Goal: Navigation & Orientation: Find specific page/section

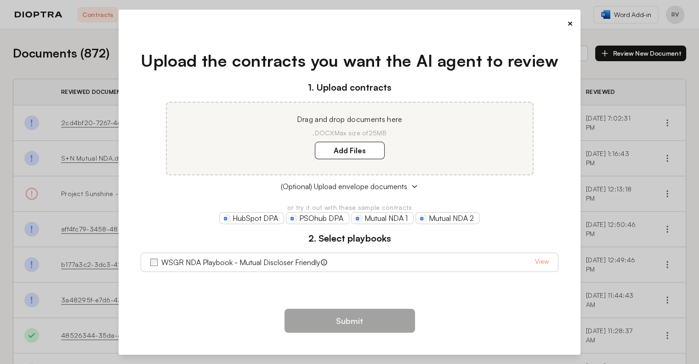
click at [546, 260] on link "View" at bounding box center [542, 262] width 14 height 11
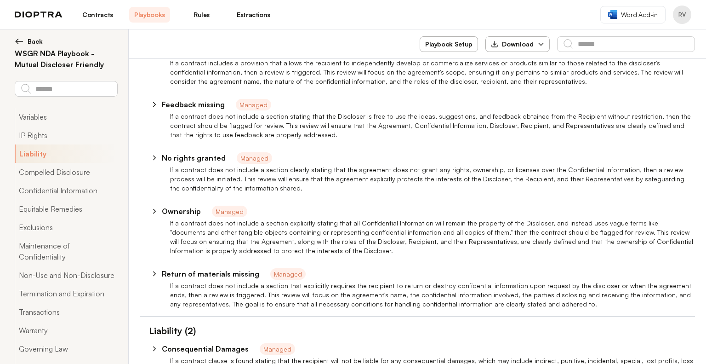
scroll to position [120, 0]
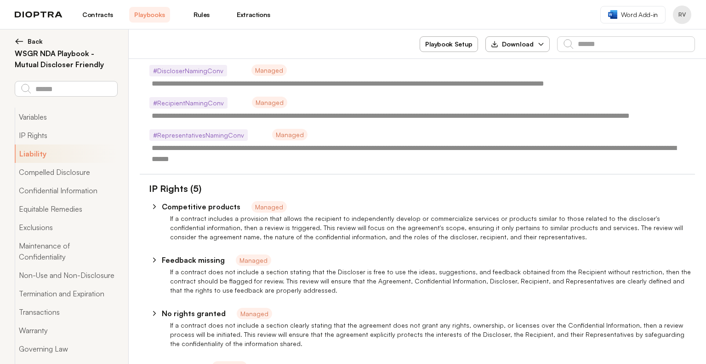
type textarea "*"
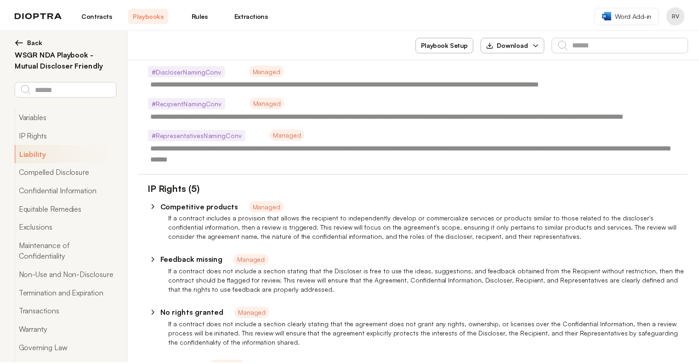
scroll to position [0, 0]
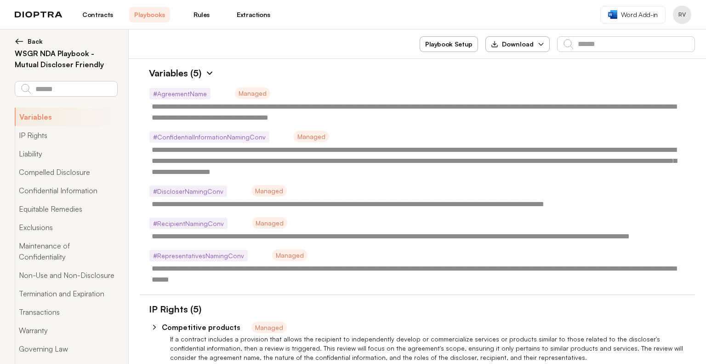
click at [30, 40] on span "Back" at bounding box center [35, 41] width 15 height 9
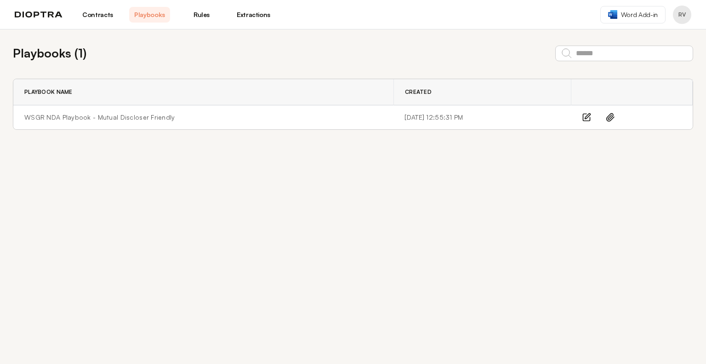
click at [99, 11] on link "Contracts" at bounding box center [97, 15] width 41 height 16
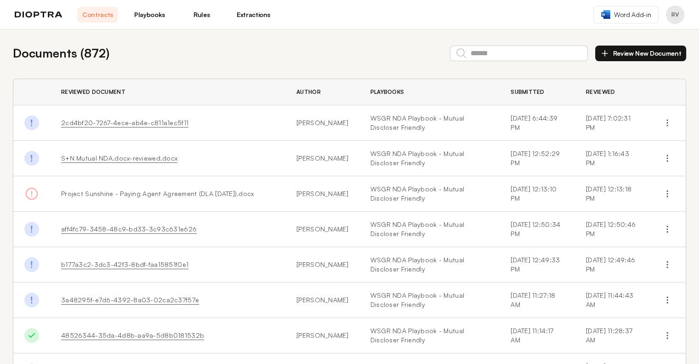
click at [204, 12] on link "Rules" at bounding box center [201, 15] width 41 height 16
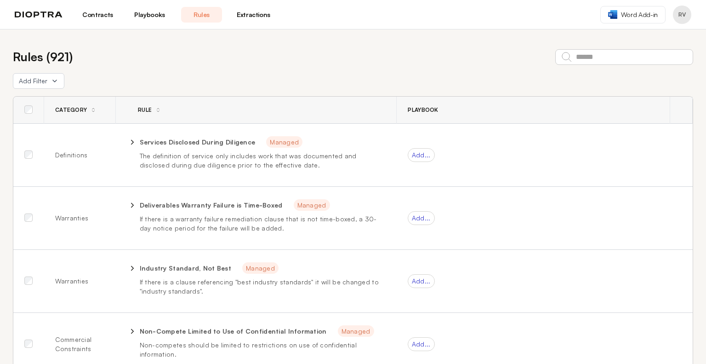
click at [48, 14] on img at bounding box center [39, 14] width 48 height 6
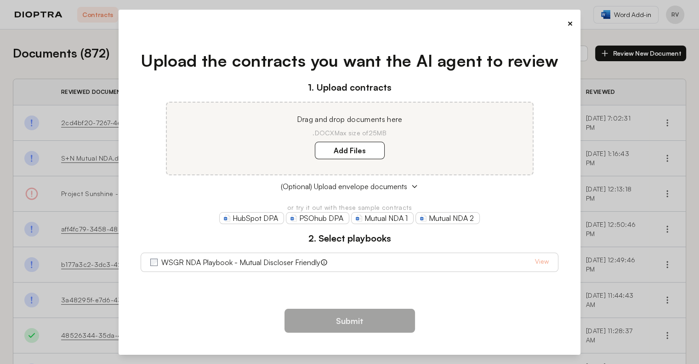
click at [570, 24] on button "×" at bounding box center [570, 23] width 6 height 13
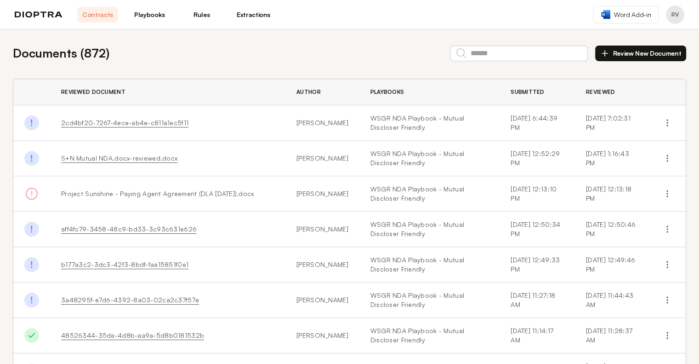
click at [164, 12] on link "Playbooks" at bounding box center [149, 15] width 41 height 16
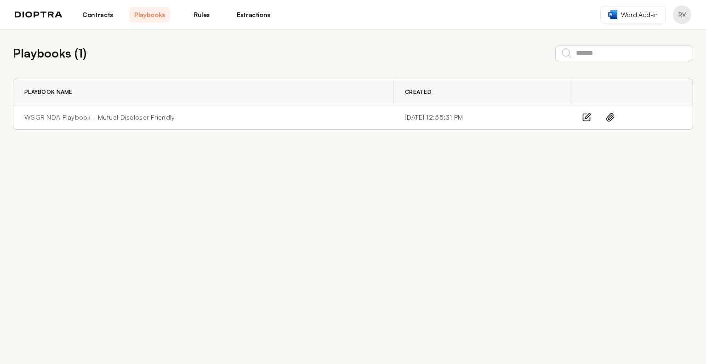
click at [193, 18] on link "Rules" at bounding box center [201, 15] width 41 height 16
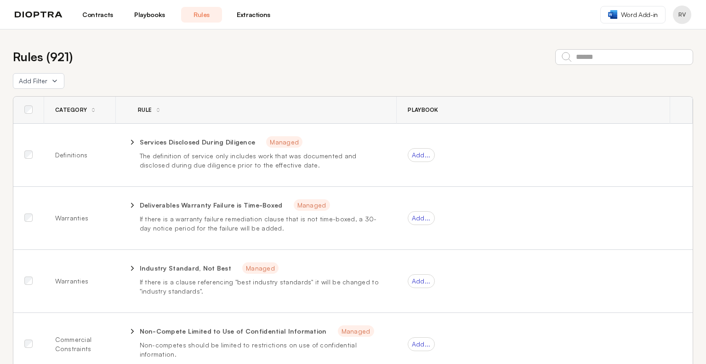
click at [101, 16] on link "Contracts" at bounding box center [97, 15] width 41 height 16
